Goal: Find specific page/section

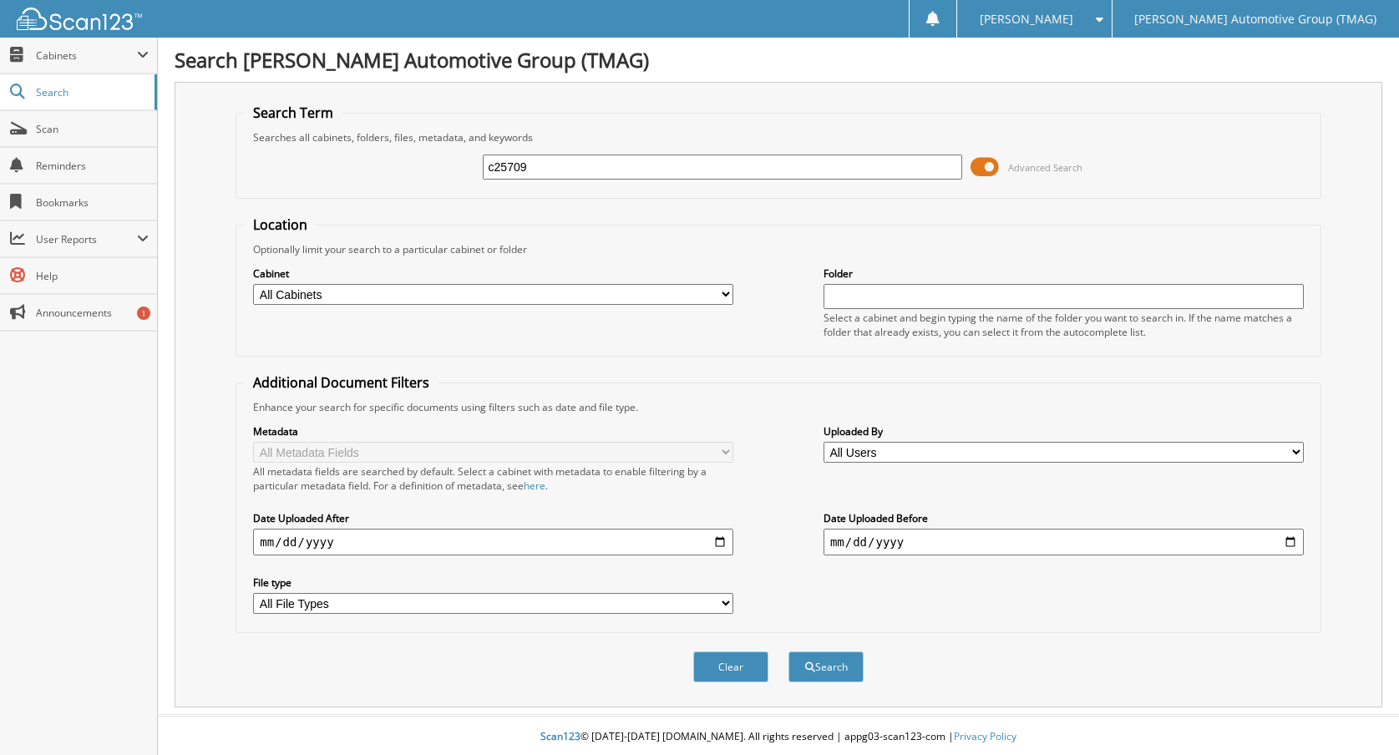
type input "c25709"
click at [788, 651] on button "Search" at bounding box center [825, 666] width 75 height 31
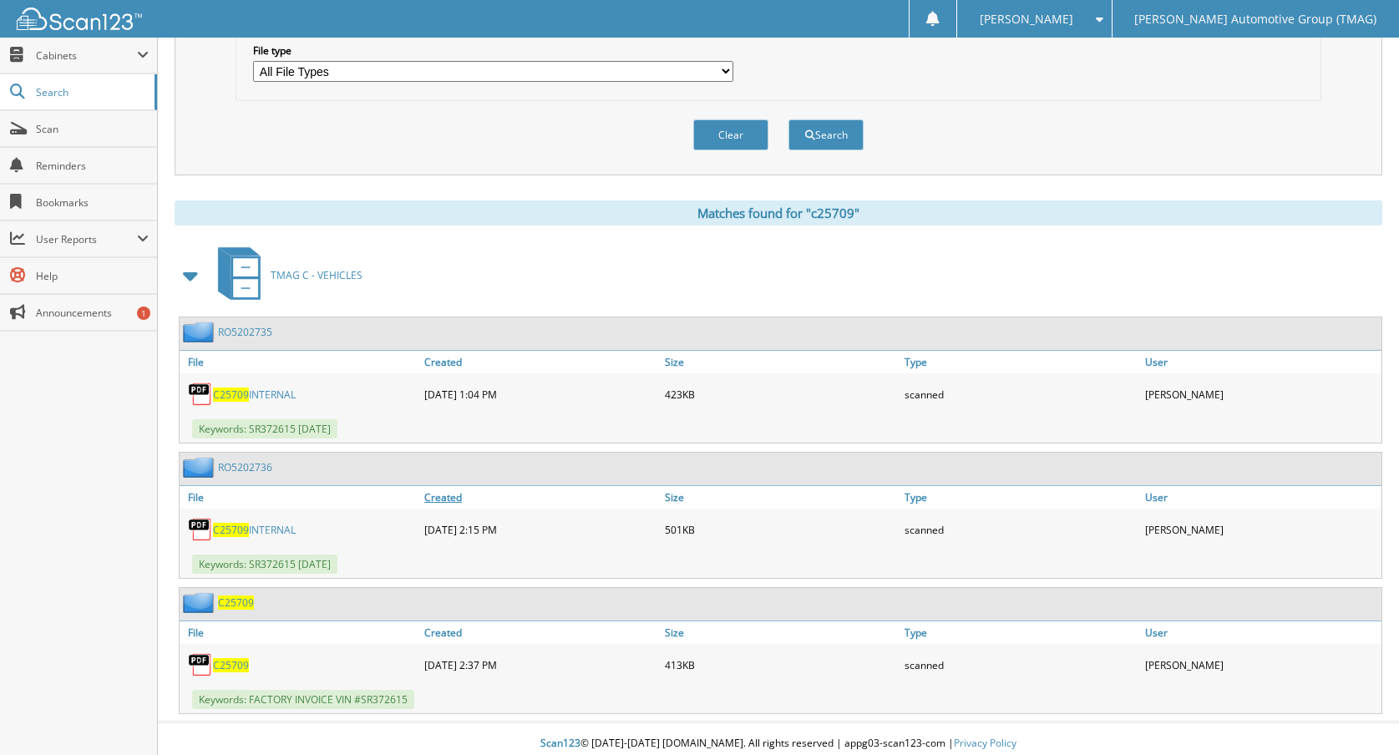
scroll to position [542, 0]
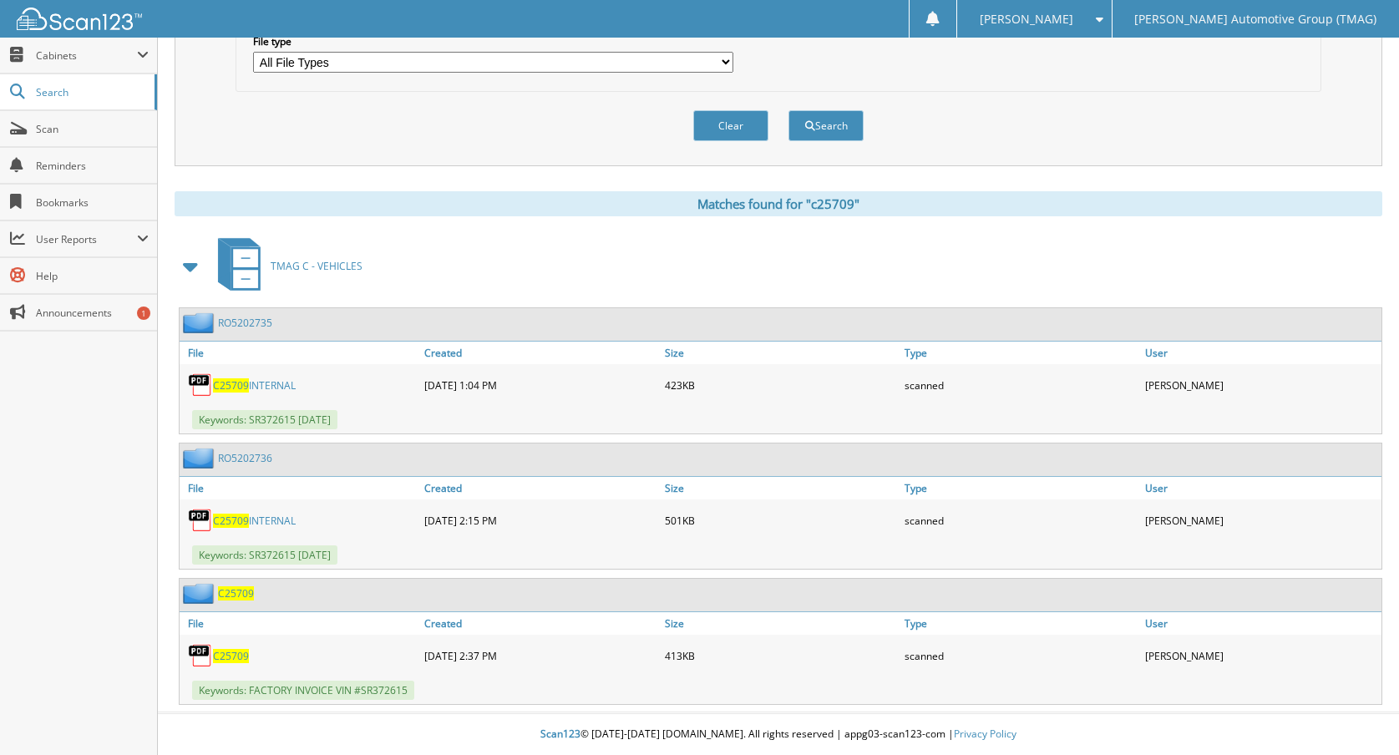
click at [234, 659] on span "C25709" at bounding box center [231, 656] width 36 height 14
click at [260, 522] on link "C25709 INTERNAL" at bounding box center [254, 521] width 83 height 14
click at [270, 384] on link "C25709 INTERNAL" at bounding box center [254, 385] width 83 height 14
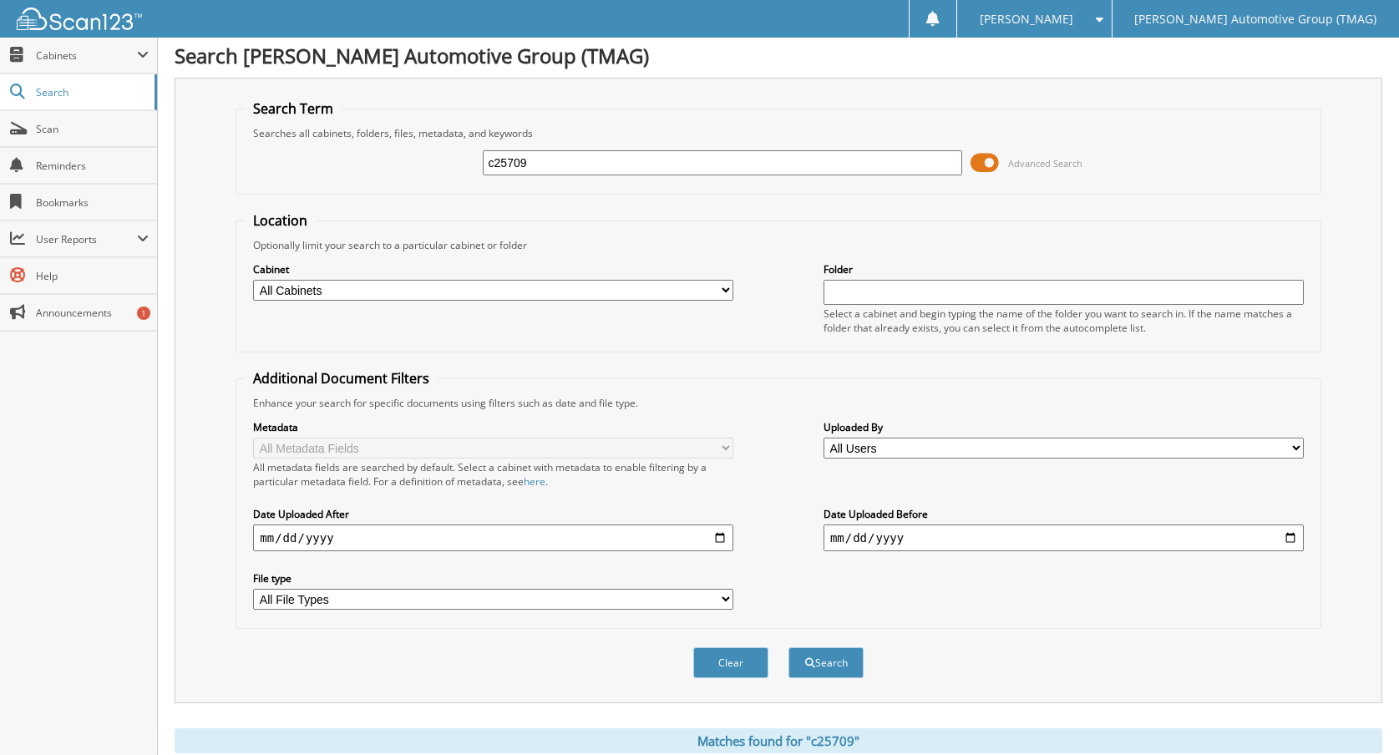
scroll to position [0, 0]
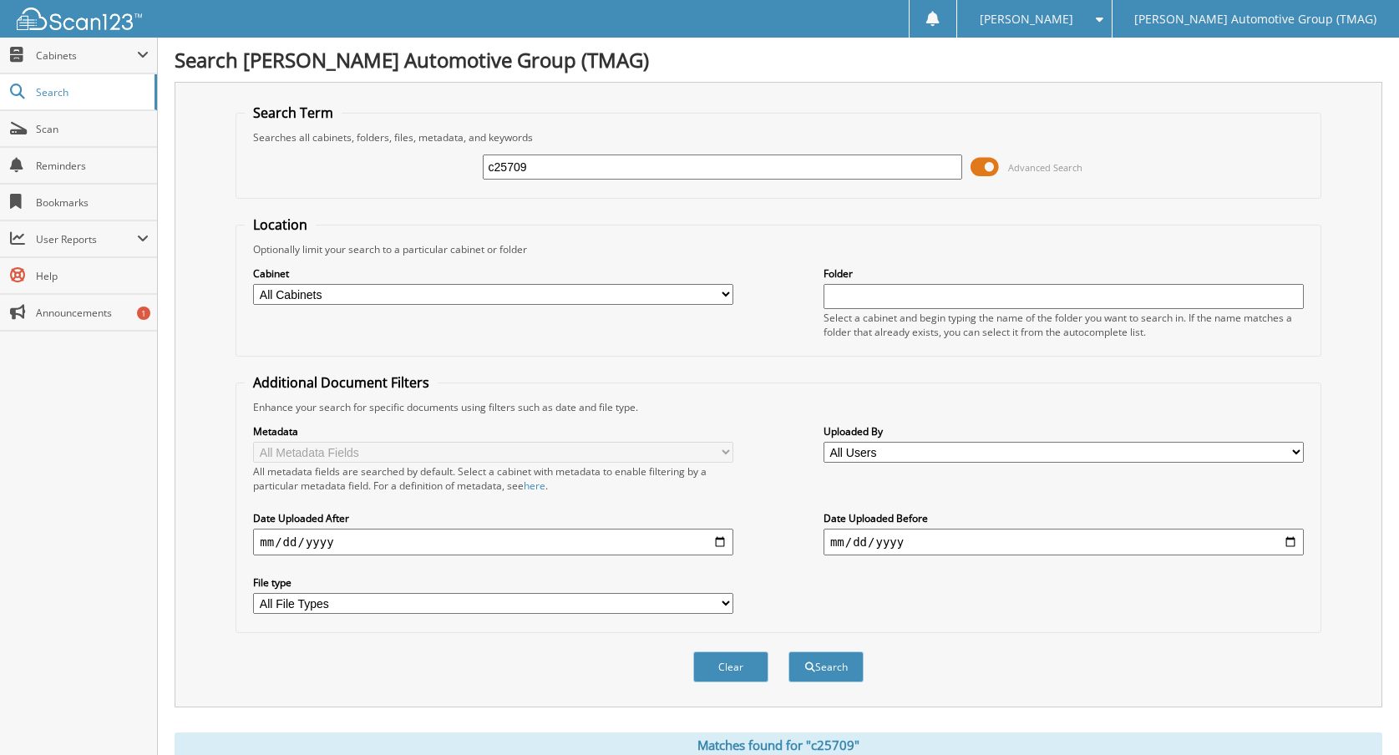
click at [985, 168] on span at bounding box center [984, 166] width 28 height 25
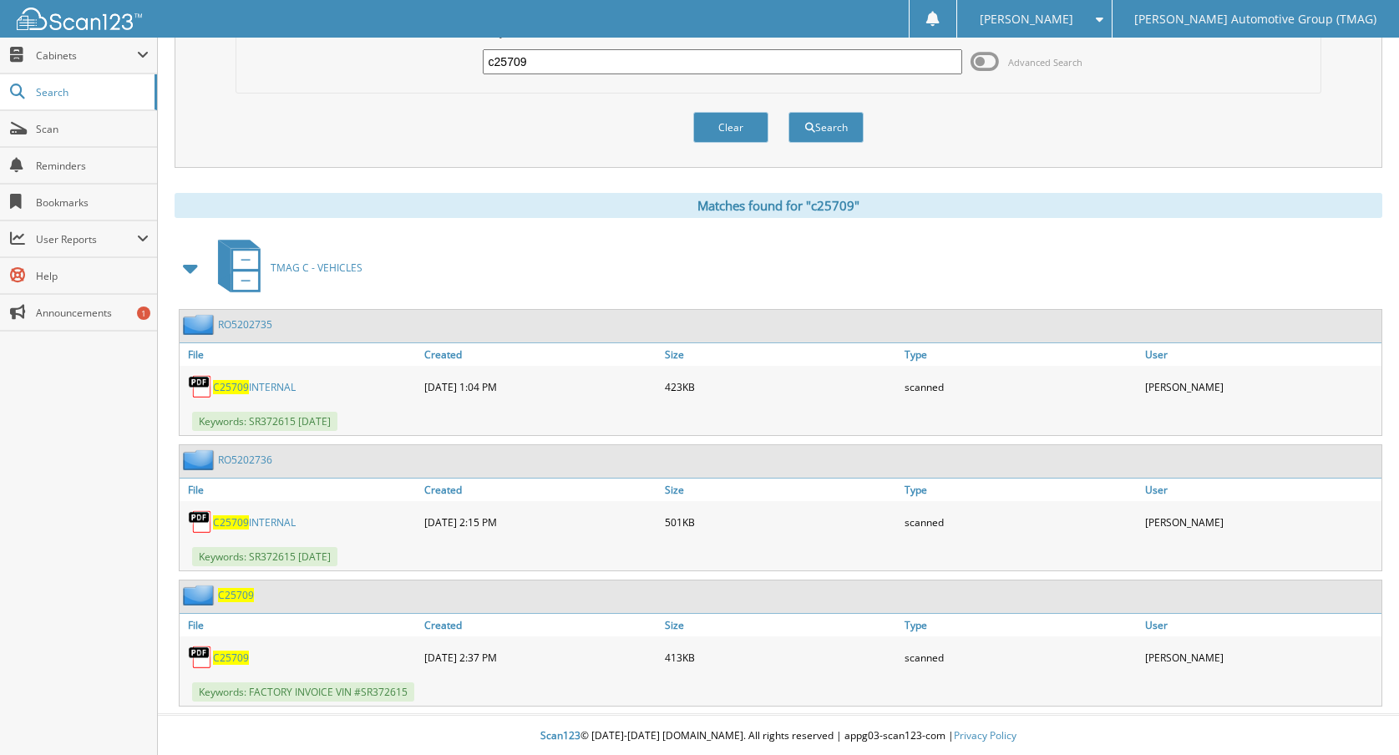
scroll to position [107, 0]
click at [64, 61] on span "Cabinets" at bounding box center [86, 55] width 101 height 14
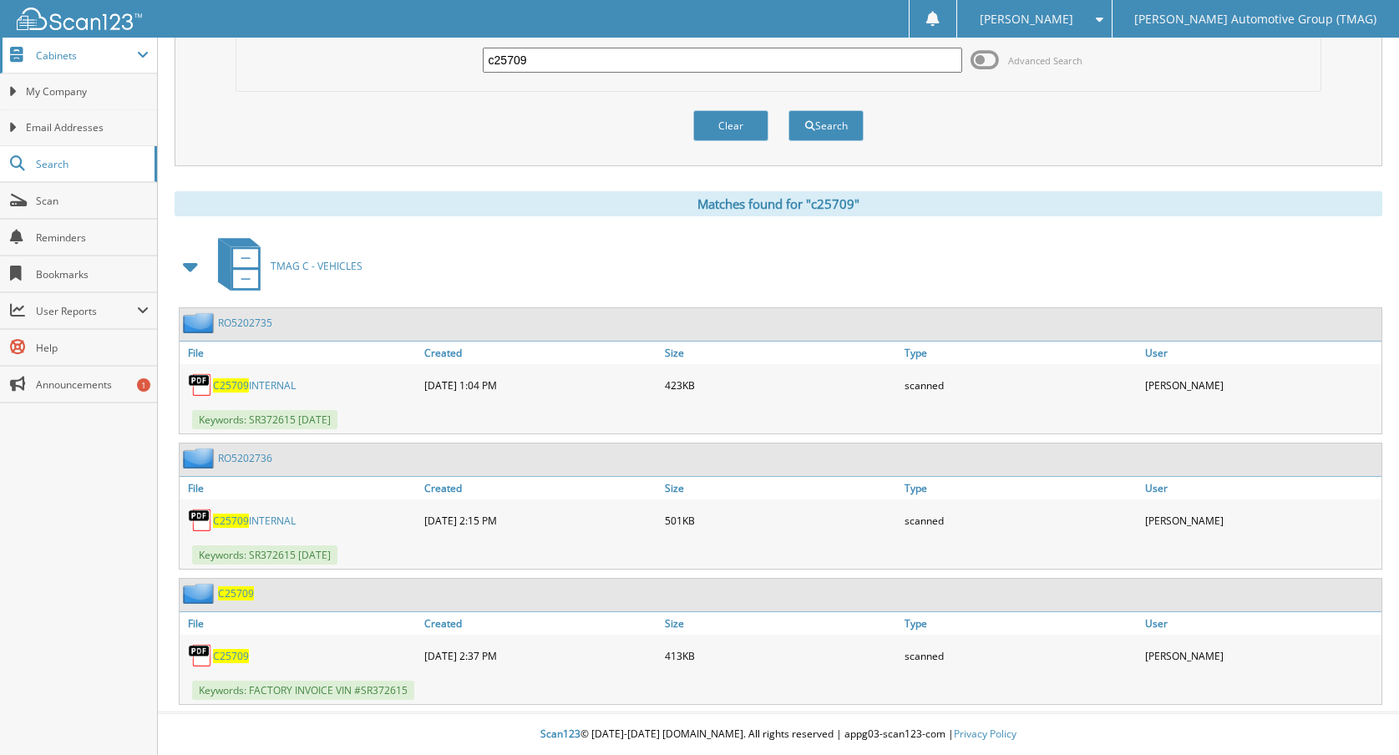
click at [64, 61] on span "Cabinets" at bounding box center [86, 55] width 101 height 14
click at [63, 56] on span "Cabinets" at bounding box center [86, 55] width 101 height 14
